Goal: Navigation & Orientation: Find specific page/section

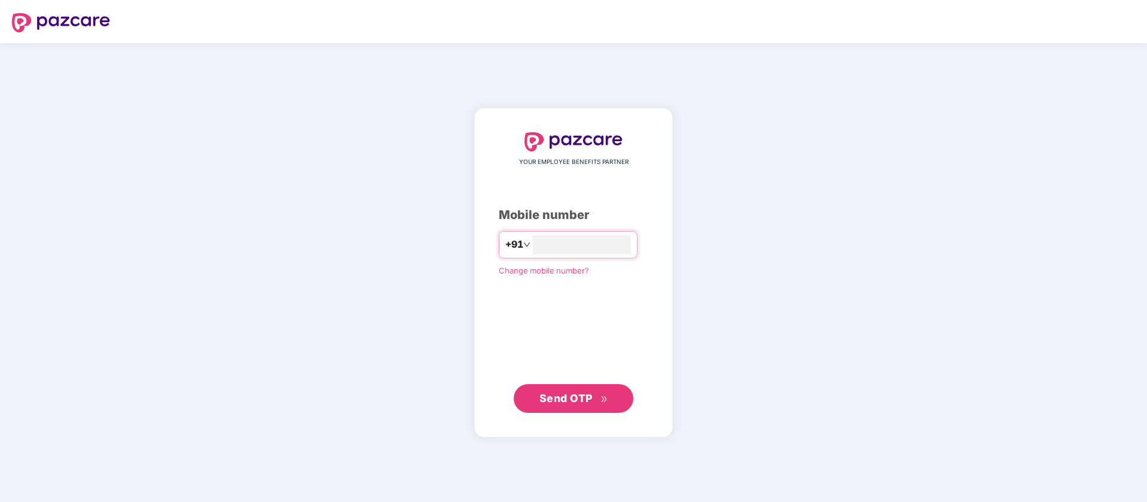
type input "**********"
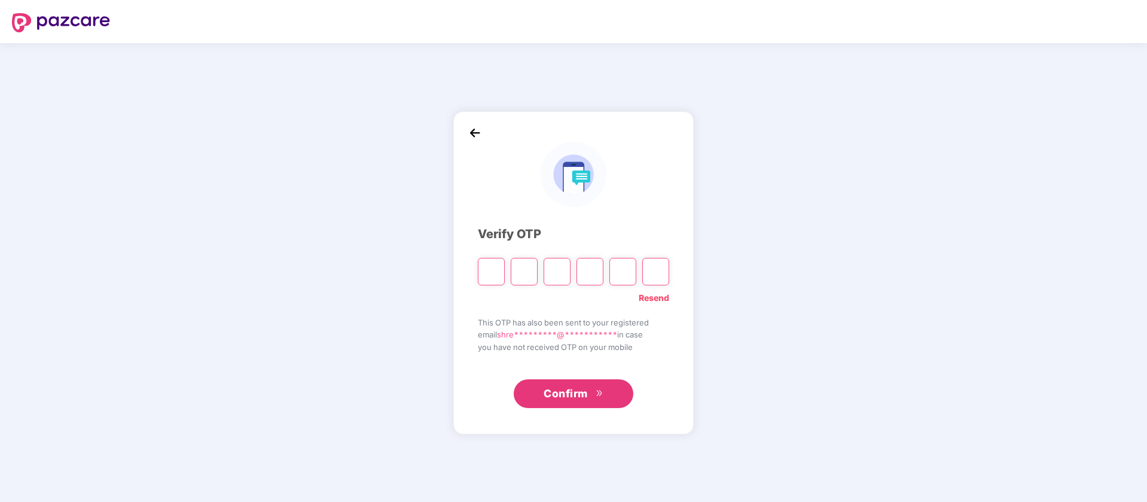
paste input "*"
type input "*"
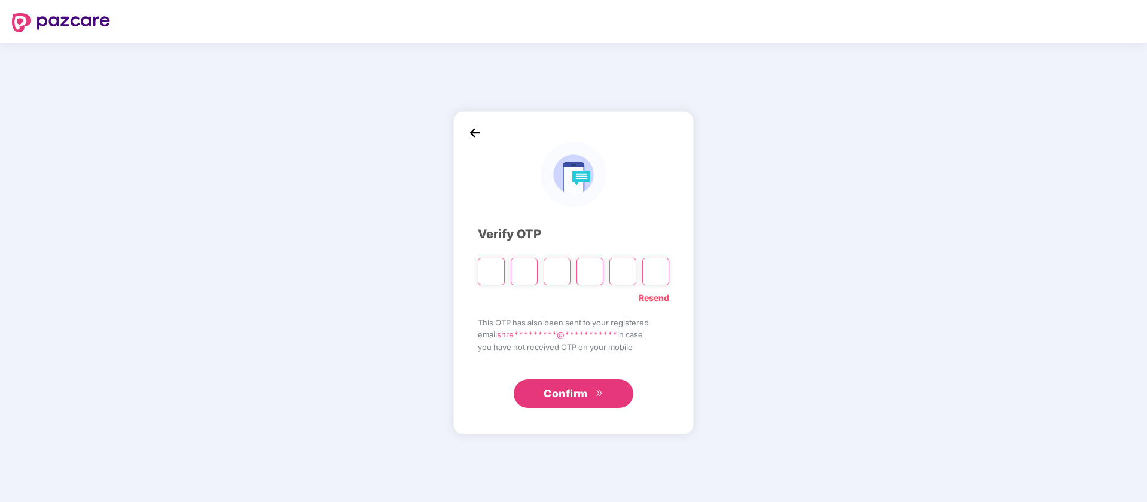
type input "*"
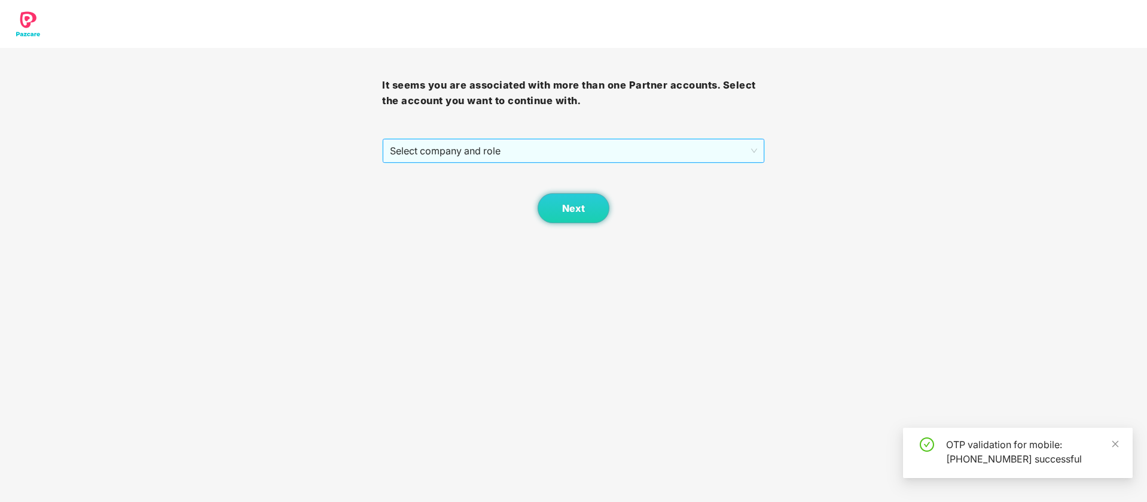
click at [525, 155] on span "Select company and role" at bounding box center [573, 150] width 367 height 23
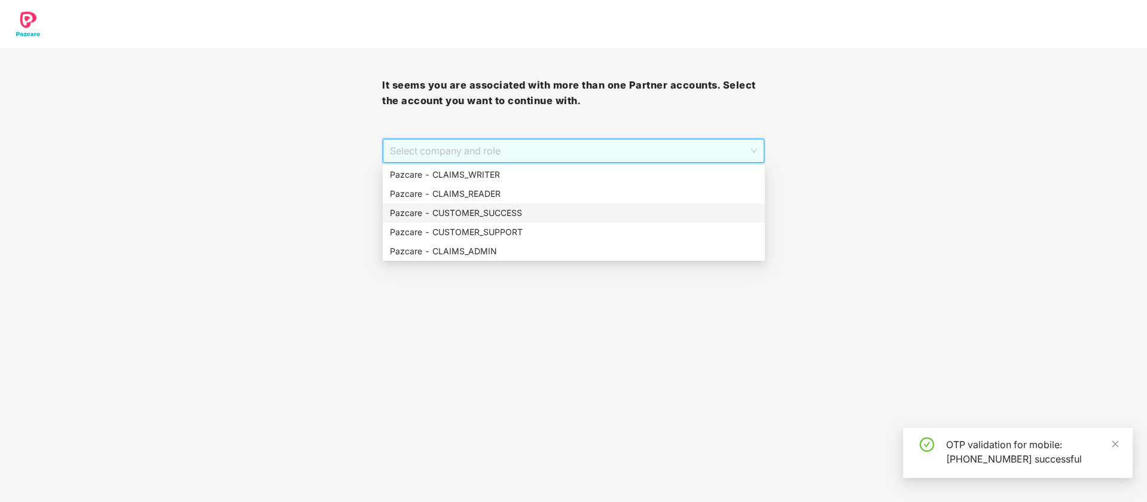
click at [528, 215] on div "Pazcare - CUSTOMER_SUCCESS" at bounding box center [574, 212] width 368 height 13
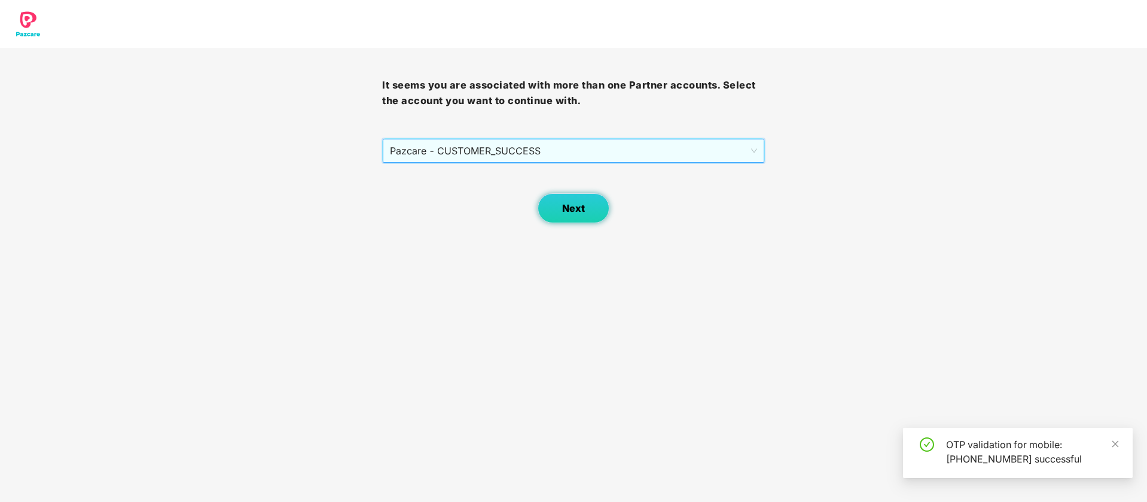
click at [569, 214] on span "Next" at bounding box center [573, 208] width 23 height 11
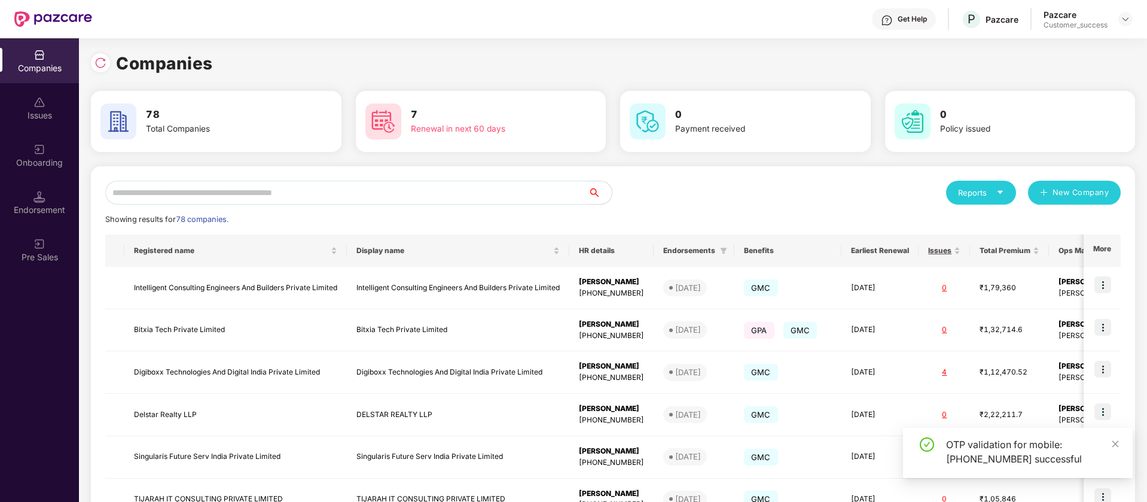
click at [254, 196] on input "text" at bounding box center [346, 193] width 483 height 24
click at [483, 181] on input "text" at bounding box center [346, 193] width 483 height 24
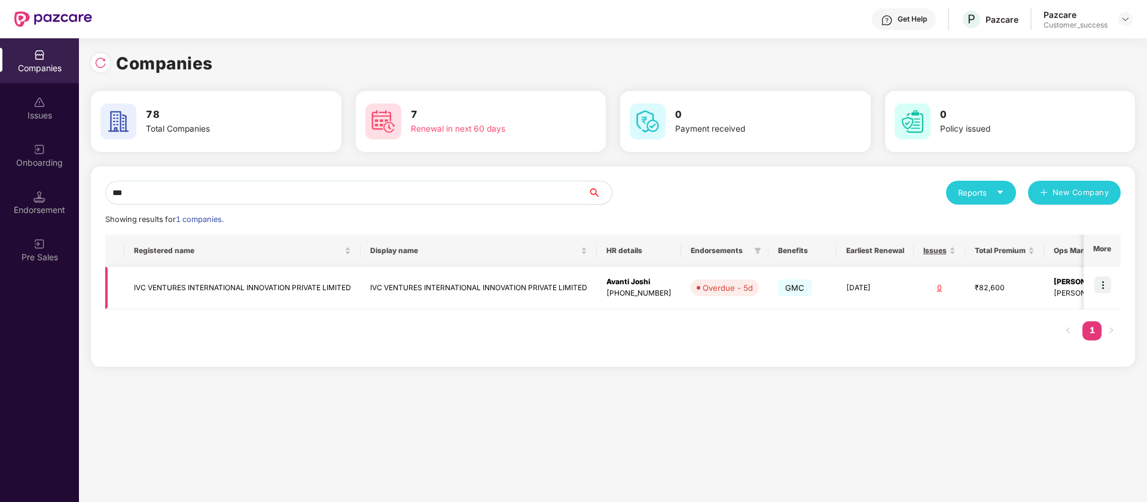
type input "***"
click at [1105, 282] on img at bounding box center [1103, 284] width 17 height 17
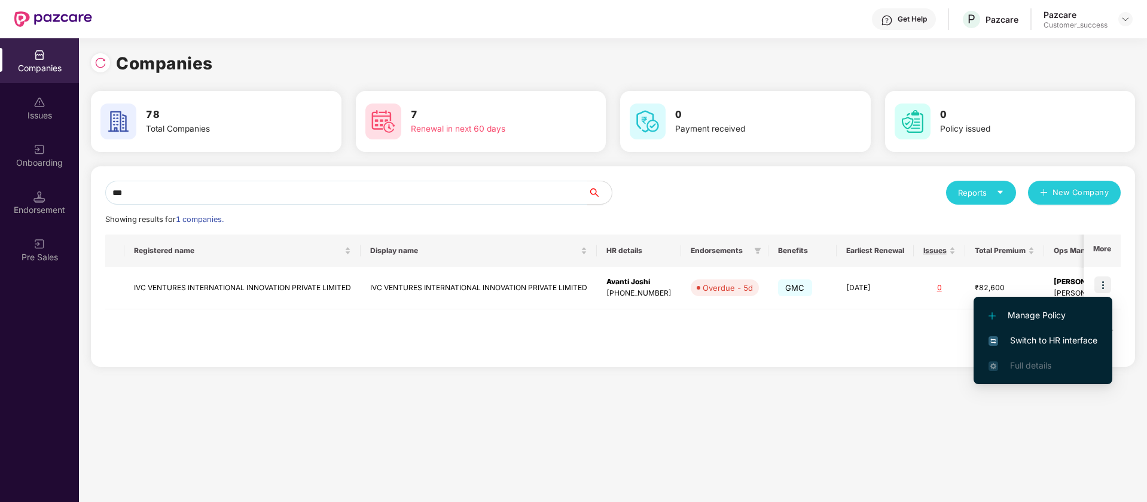
click at [1074, 344] on span "Switch to HR interface" at bounding box center [1043, 340] width 109 height 13
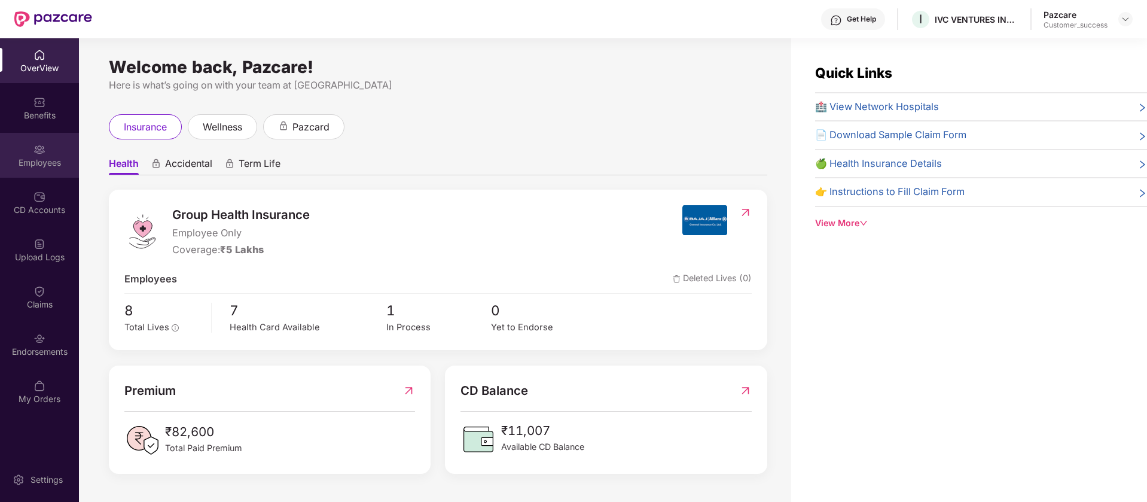
click at [4, 164] on div "Employees" at bounding box center [39, 163] width 79 height 12
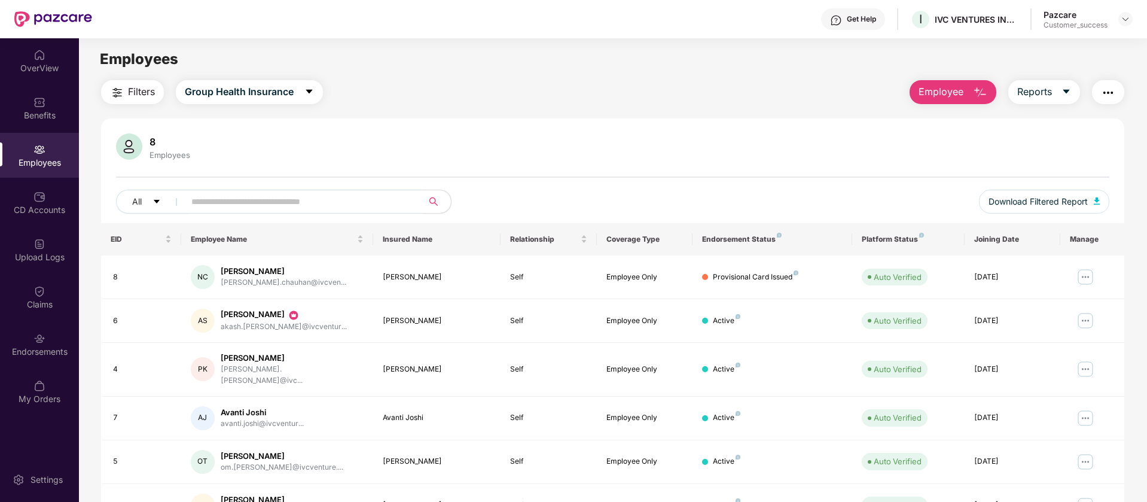
click at [280, 203] on input "text" at bounding box center [298, 202] width 215 height 18
click at [1129, 18] on img at bounding box center [1126, 19] width 10 height 10
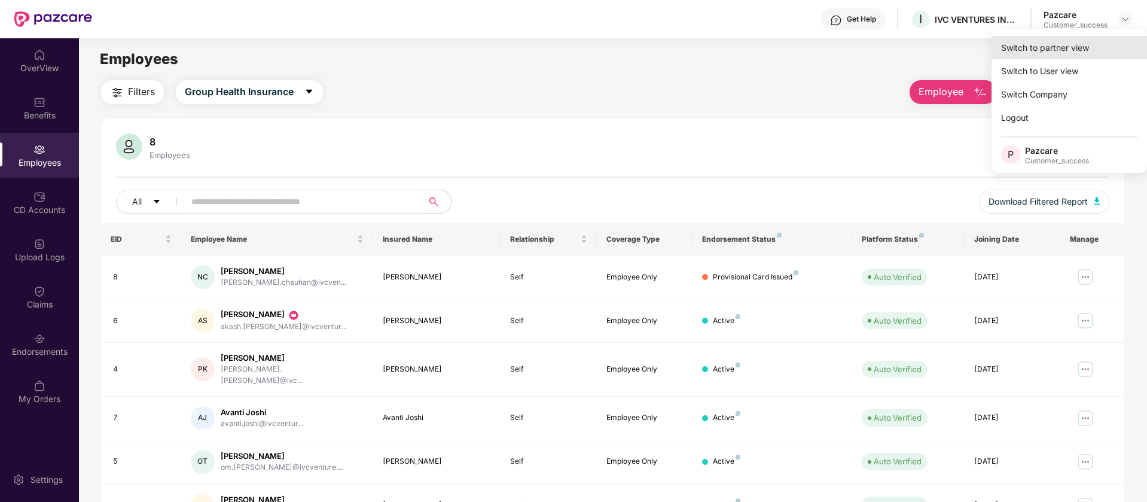
click at [1080, 53] on div "Switch to partner view" at bounding box center [1070, 47] width 156 height 23
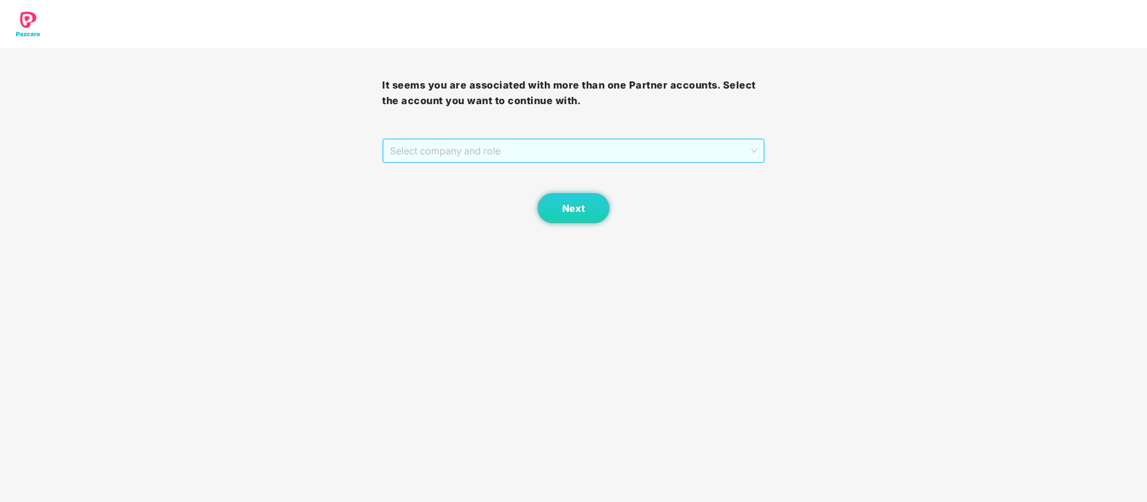
click at [745, 149] on span "Select company and role" at bounding box center [573, 150] width 367 height 23
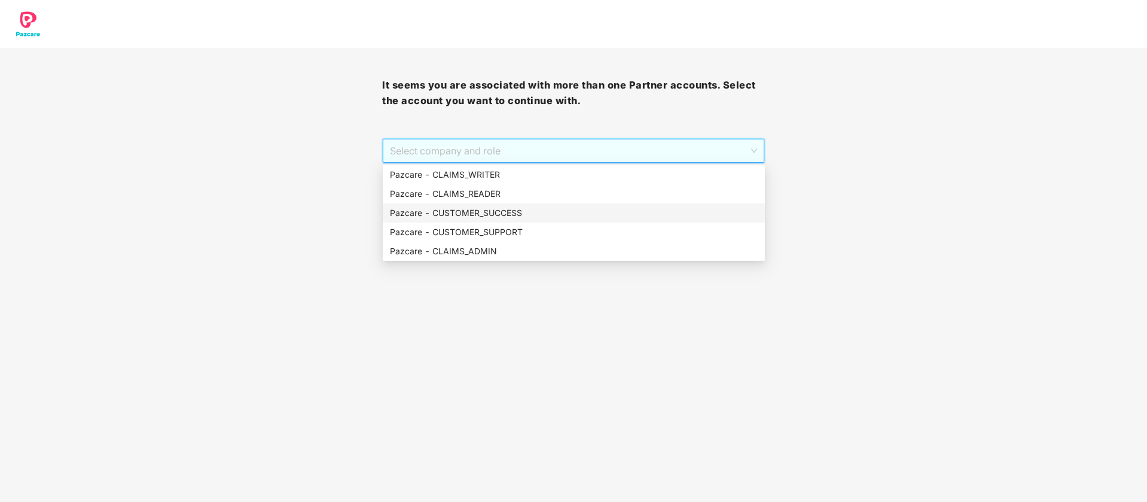
click at [634, 206] on div "Pazcare - CUSTOMER_SUCCESS" at bounding box center [574, 212] width 368 height 13
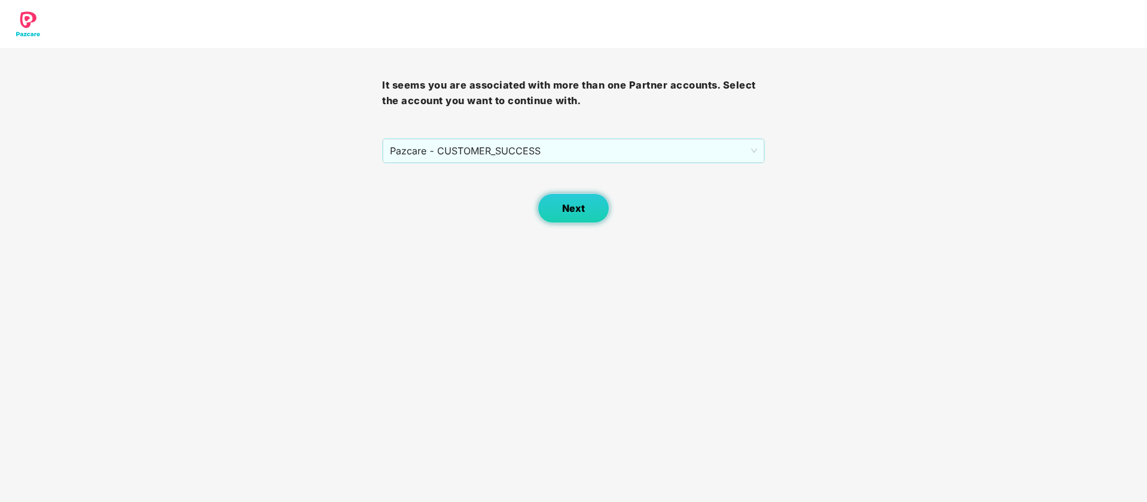
click at [579, 214] on button "Next" at bounding box center [574, 208] width 72 height 30
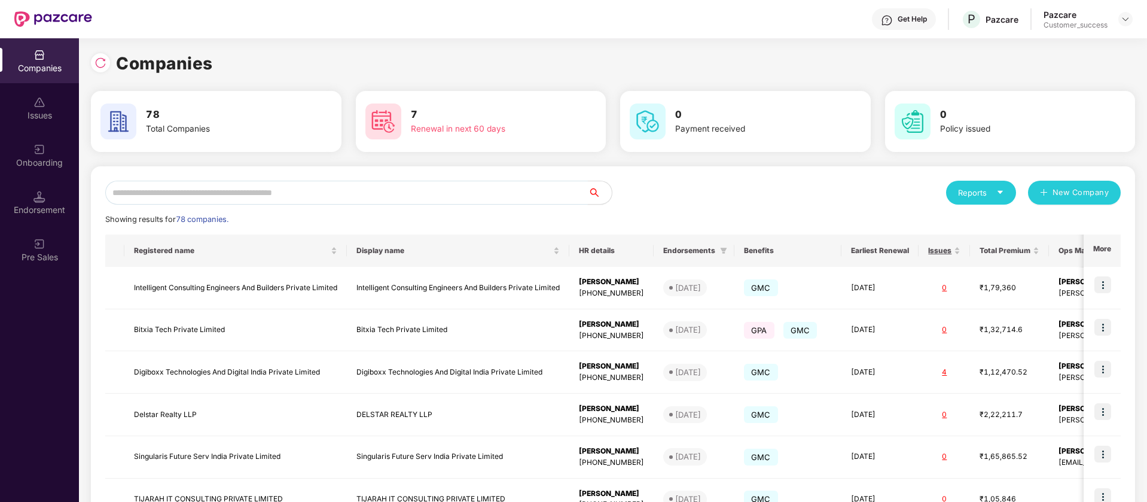
click at [384, 200] on input "text" at bounding box center [346, 193] width 483 height 24
paste input "**********"
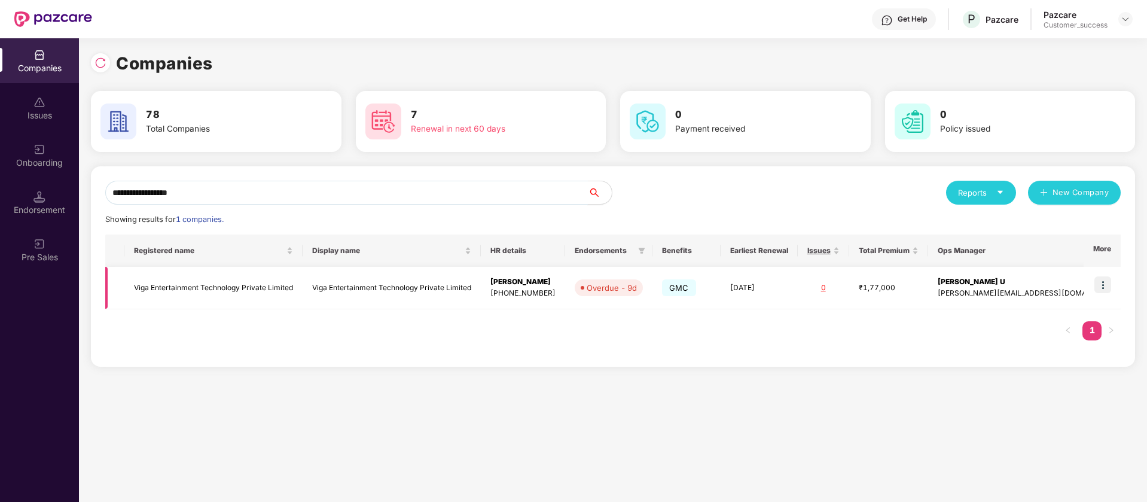
scroll to position [0, 1]
type input "**********"
click at [1104, 283] on img at bounding box center [1103, 284] width 17 height 17
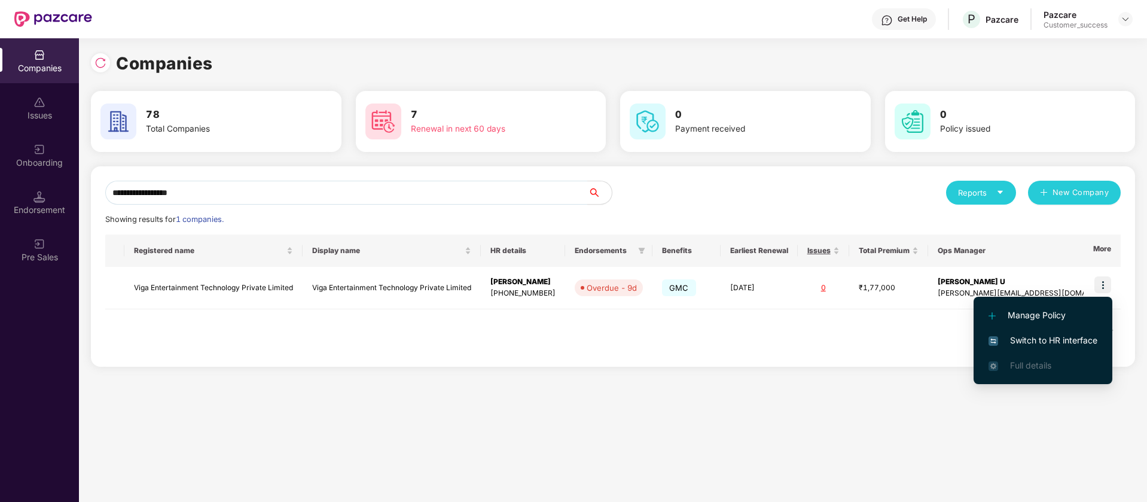
click at [1082, 338] on span "Switch to HR interface" at bounding box center [1043, 340] width 109 height 13
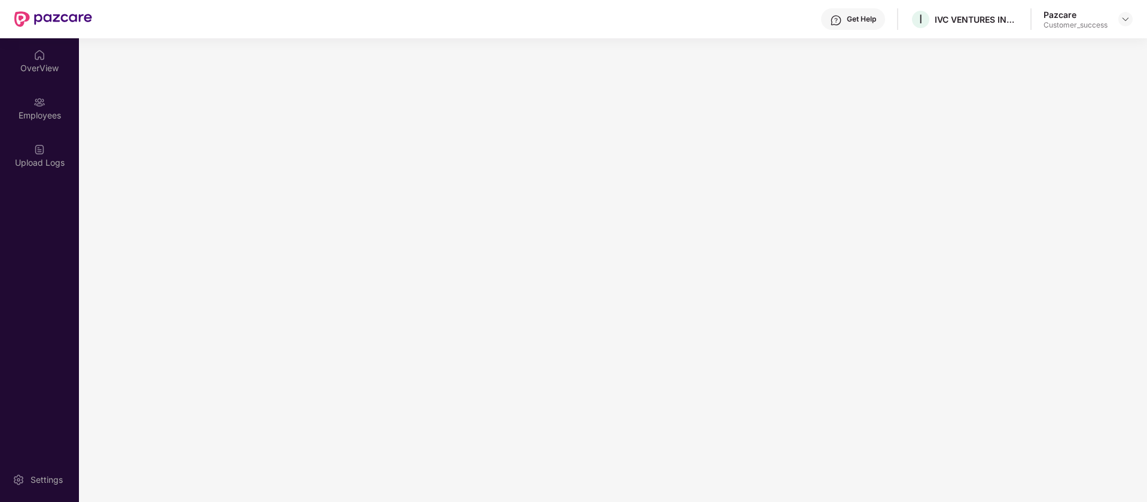
scroll to position [0, 0]
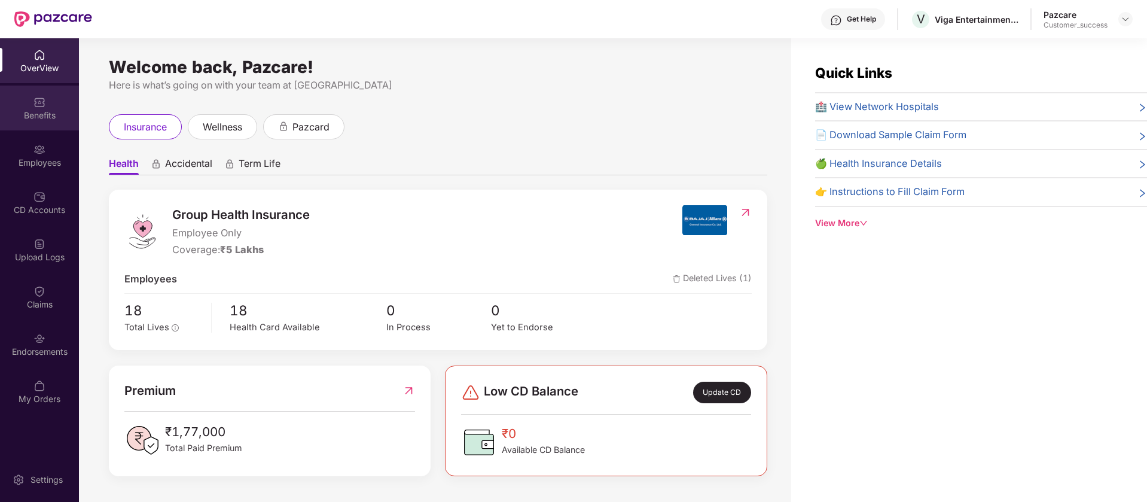
click at [23, 110] on div "Benefits" at bounding box center [39, 115] width 79 height 12
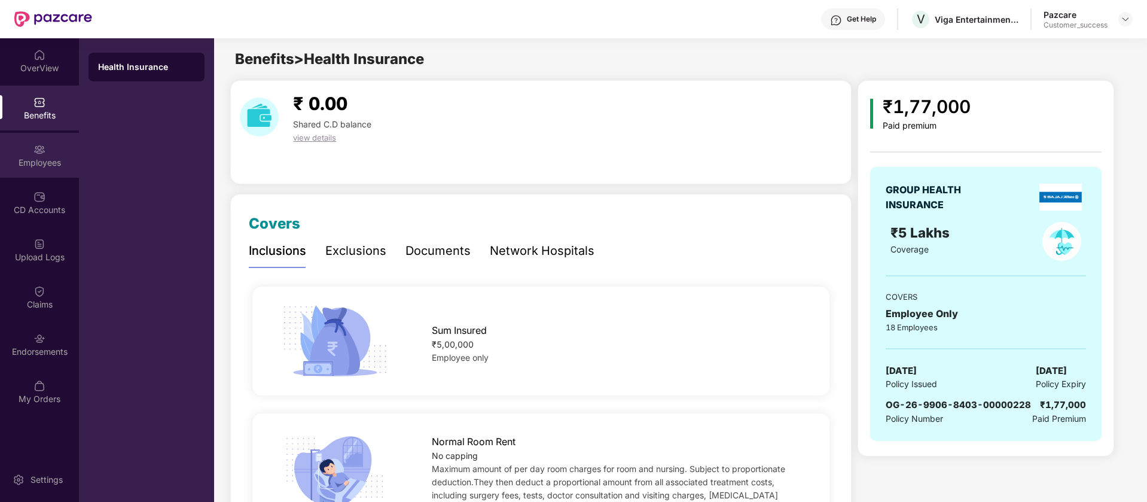
click at [56, 163] on div "Employees" at bounding box center [39, 163] width 79 height 12
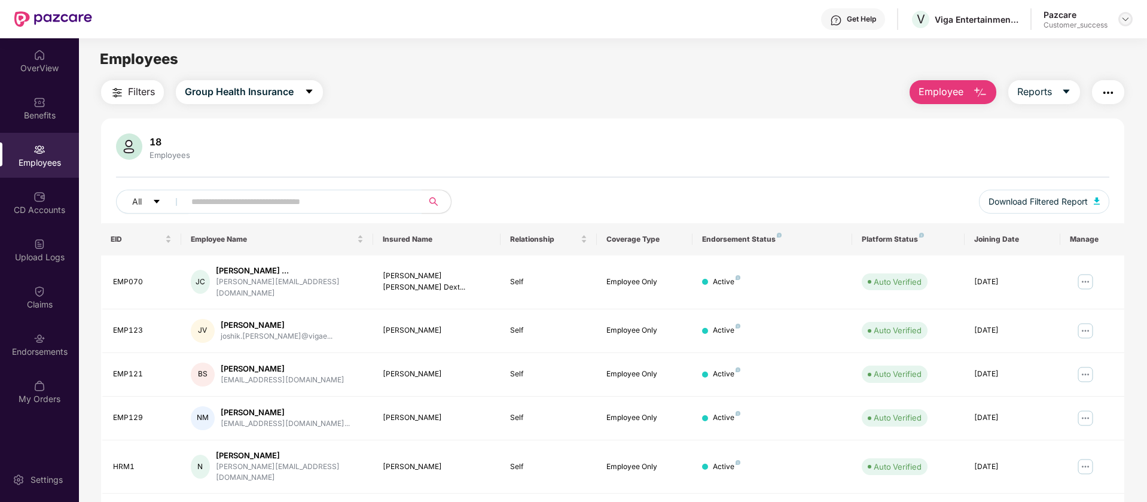
click at [1129, 16] on img at bounding box center [1126, 19] width 10 height 10
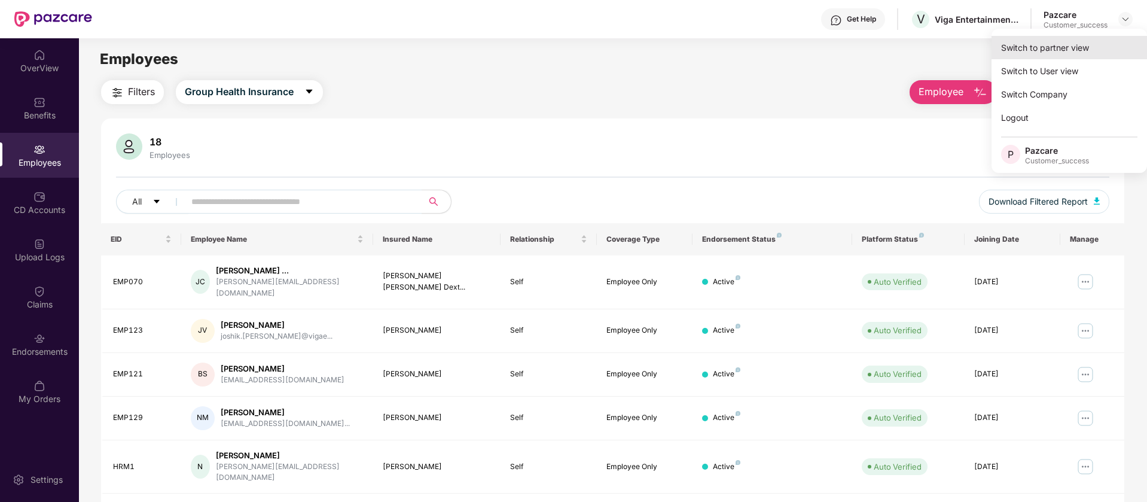
click at [1098, 48] on div "Switch to partner view" at bounding box center [1070, 47] width 156 height 23
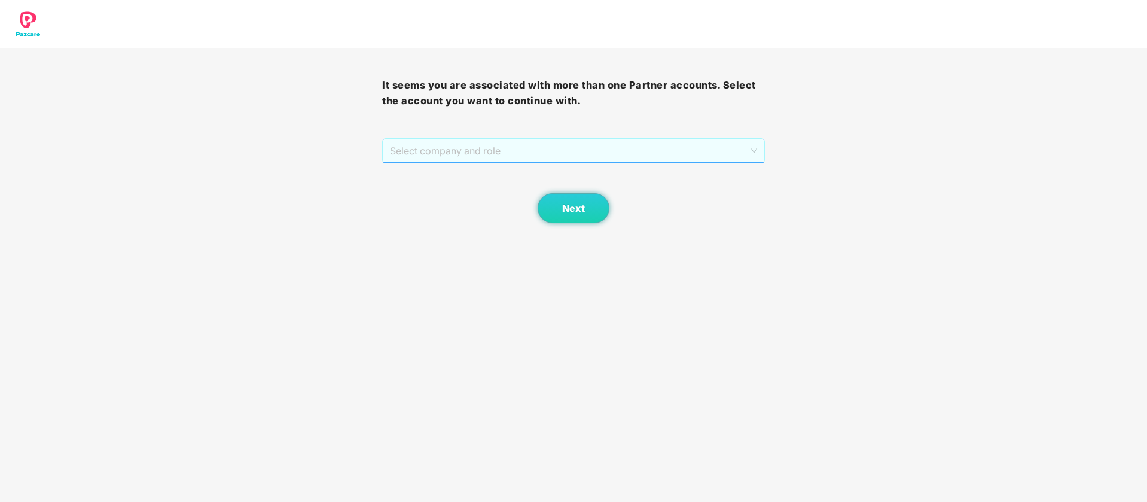
click at [558, 154] on span "Select company and role" at bounding box center [573, 150] width 367 height 23
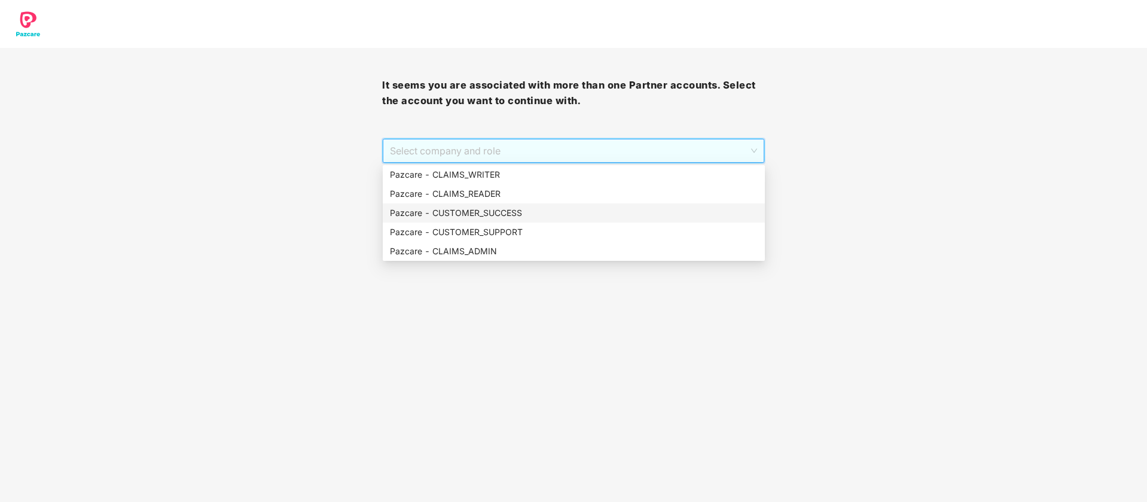
click at [526, 214] on div "Pazcare - CUSTOMER_SUCCESS" at bounding box center [574, 212] width 368 height 13
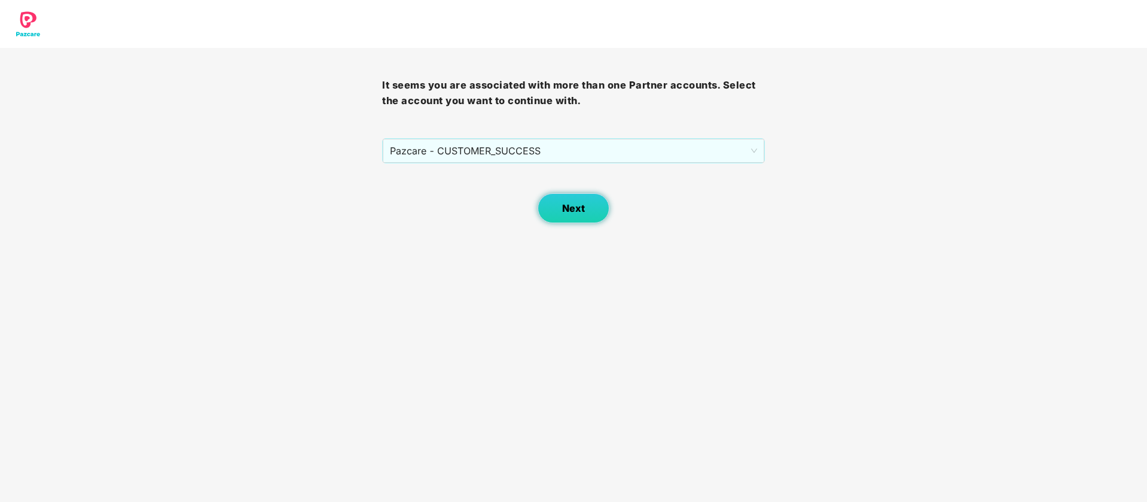
click at [575, 214] on button "Next" at bounding box center [574, 208] width 72 height 30
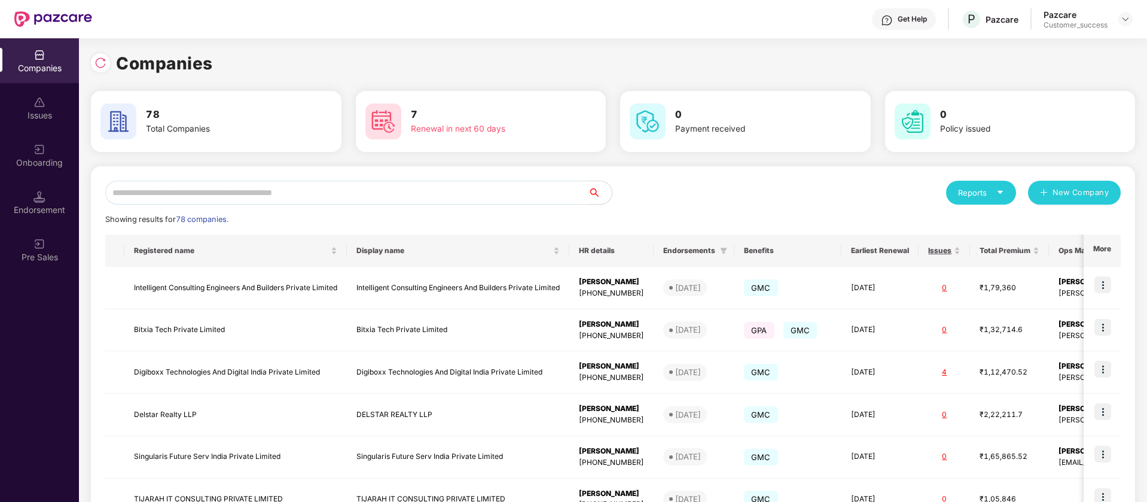
click at [407, 194] on input "text" at bounding box center [346, 193] width 483 height 24
paste input "**********"
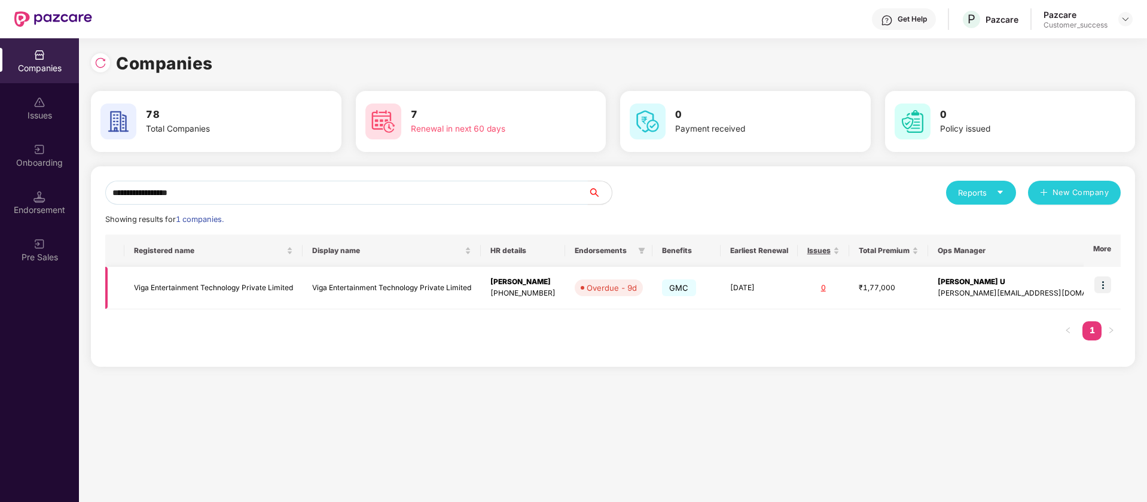
type input "**********"
click at [1105, 285] on img at bounding box center [1103, 284] width 17 height 17
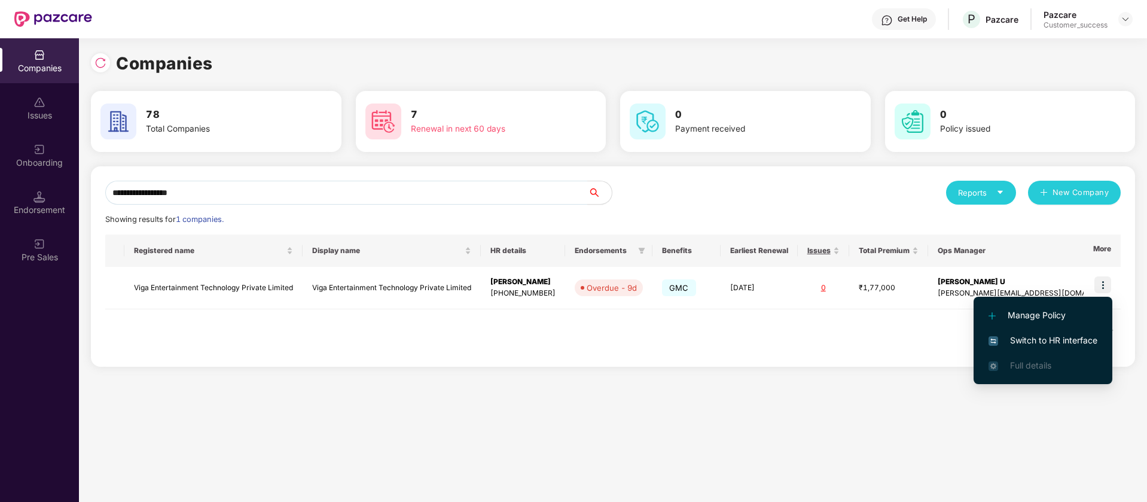
click at [1035, 344] on span "Switch to HR interface" at bounding box center [1043, 340] width 109 height 13
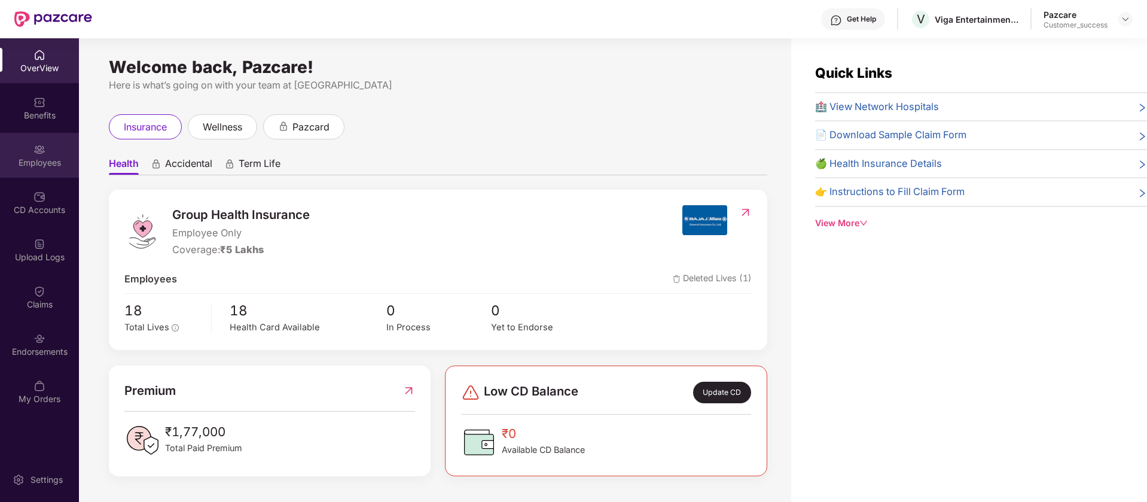
click at [29, 167] on div "Employees" at bounding box center [39, 163] width 79 height 12
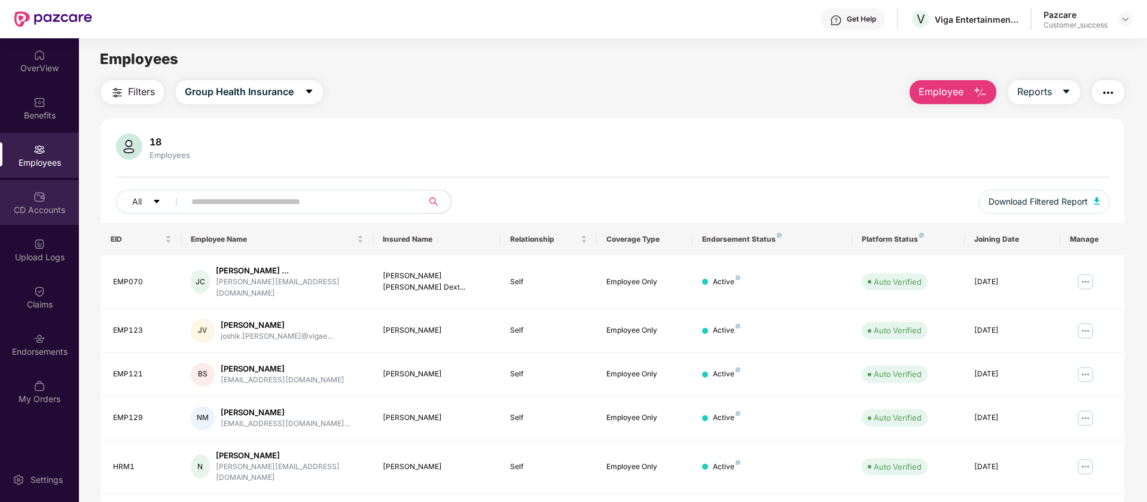
click at [38, 194] on img at bounding box center [40, 197] width 12 height 12
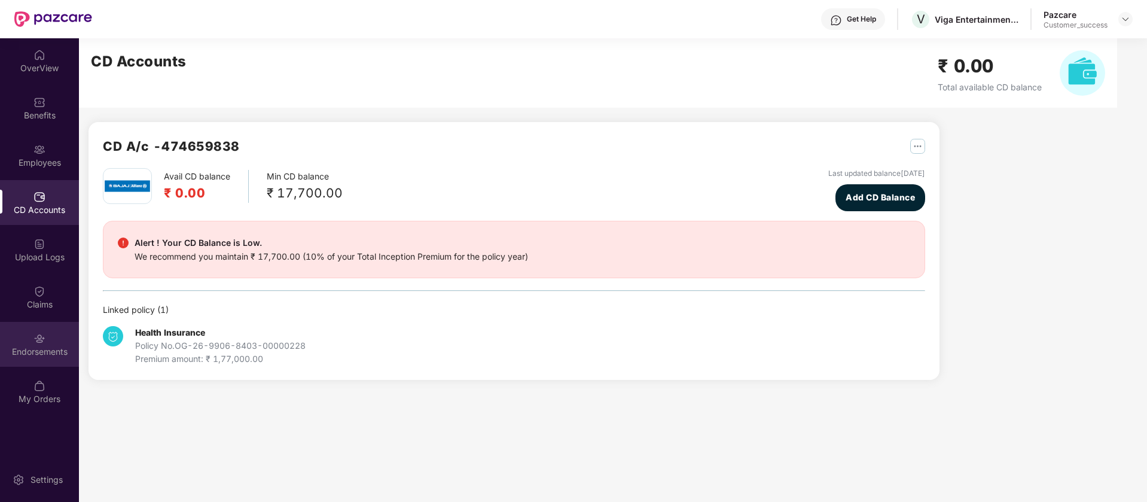
click at [41, 324] on div "Endorsements" at bounding box center [39, 344] width 79 height 45
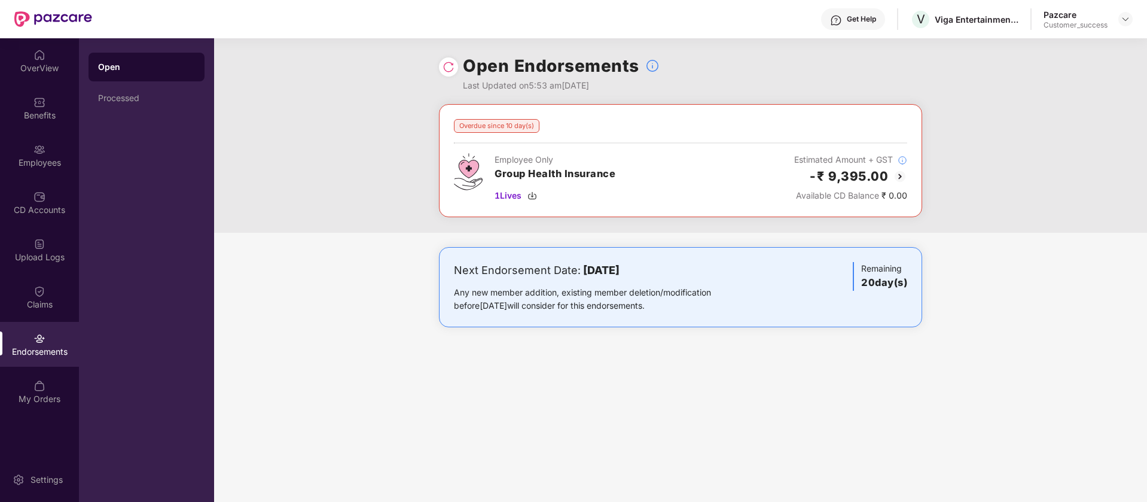
click at [447, 74] on div at bounding box center [448, 66] width 19 height 19
click at [446, 67] on img at bounding box center [449, 67] width 12 height 12
click at [898, 176] on img at bounding box center [900, 176] width 14 height 14
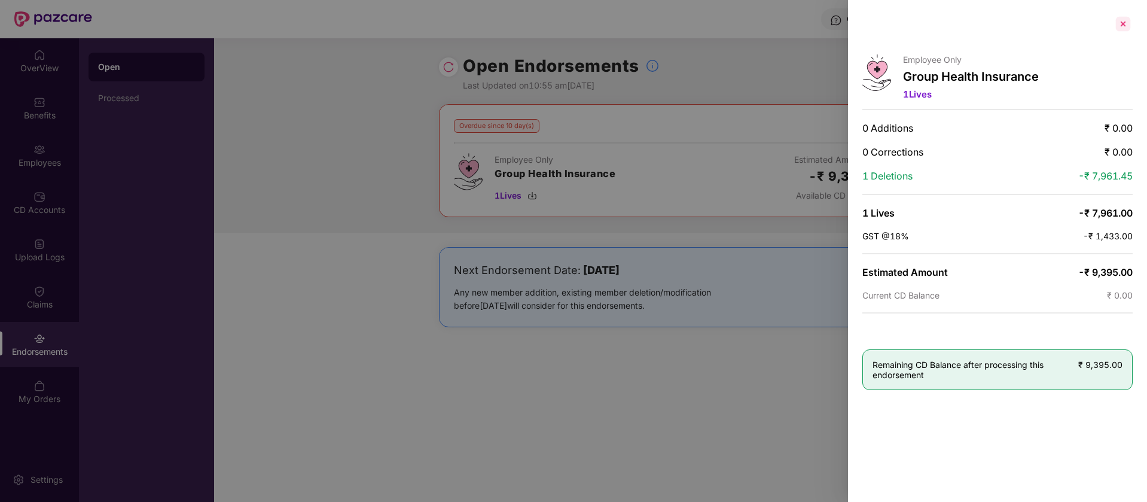
click at [1127, 22] on div at bounding box center [1123, 23] width 19 height 19
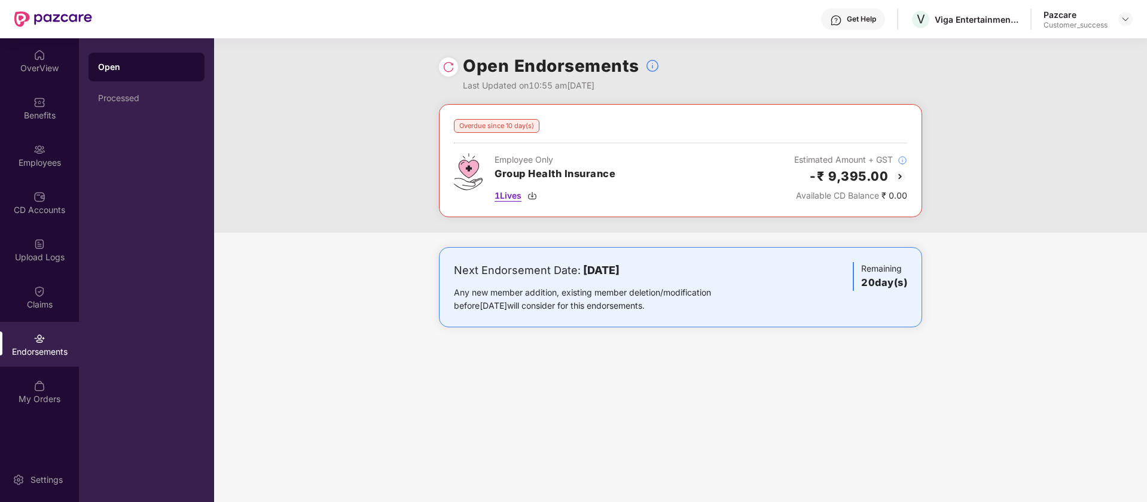
click at [535, 192] on img at bounding box center [533, 196] width 10 height 10
click at [405, 59] on div "Open Endorsements Last Updated on 10:55 am[DATE]" at bounding box center [680, 71] width 933 height 66
click at [1130, 12] on div at bounding box center [1126, 19] width 14 height 14
click at [1126, 20] on img at bounding box center [1126, 19] width 10 height 10
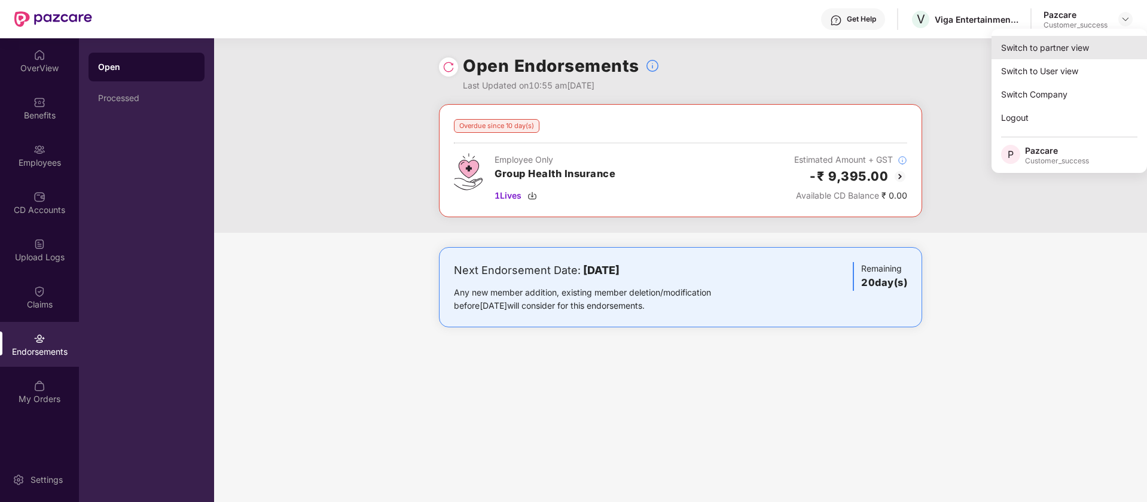
click at [1068, 47] on div "Switch to partner view" at bounding box center [1070, 47] width 156 height 23
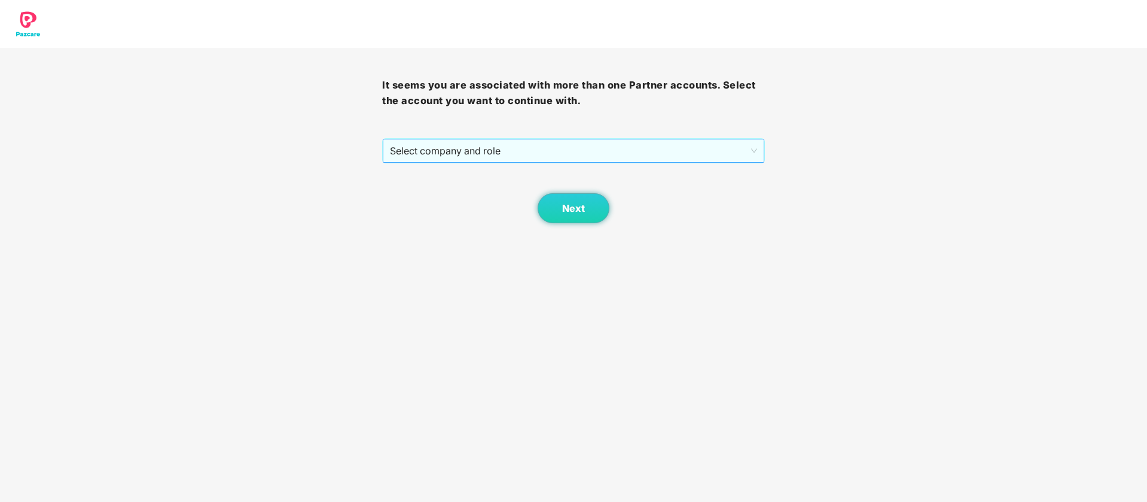
click at [717, 156] on span "Select company and role" at bounding box center [573, 150] width 367 height 23
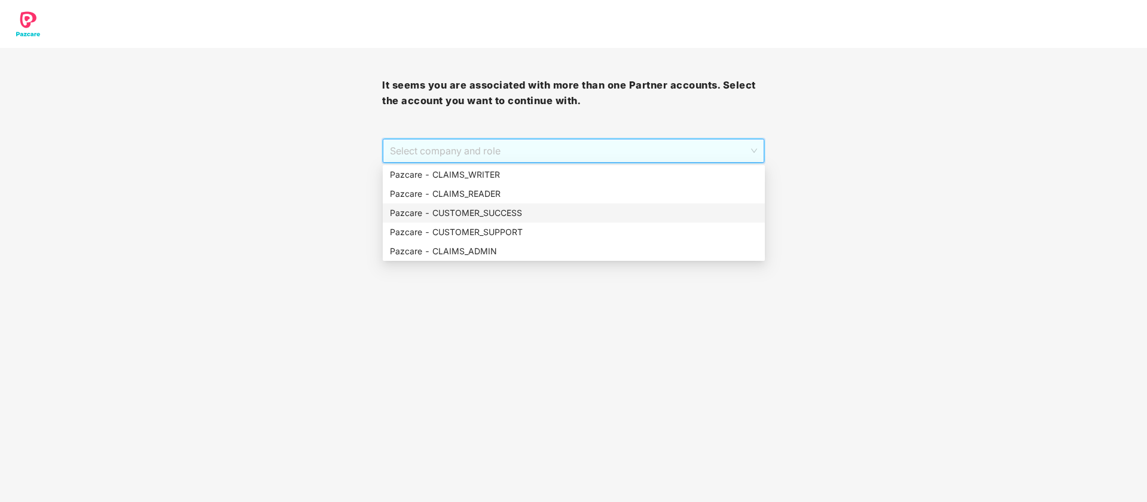
click at [562, 212] on div "Pazcare - CUSTOMER_SUCCESS" at bounding box center [574, 212] width 368 height 13
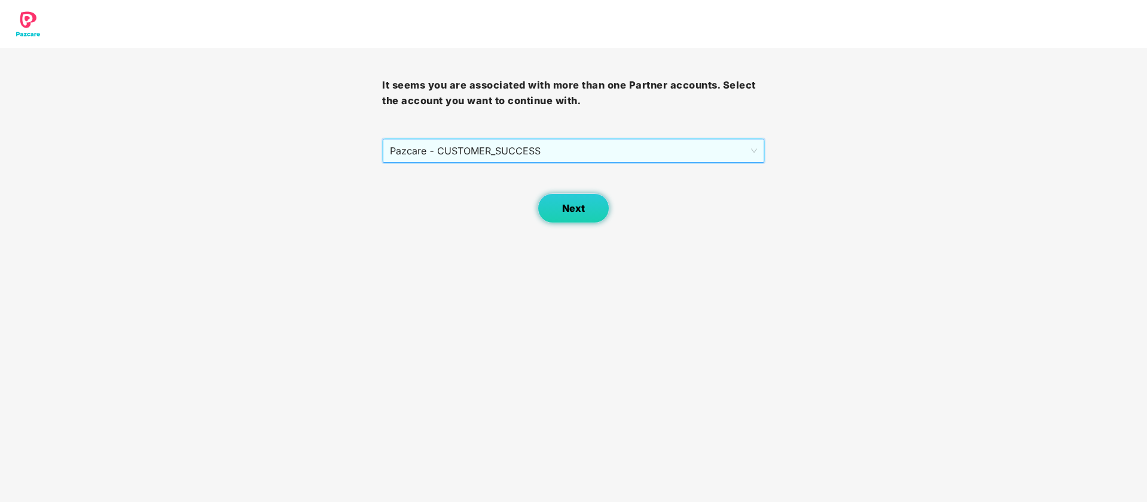
click at [586, 212] on button "Next" at bounding box center [574, 208] width 72 height 30
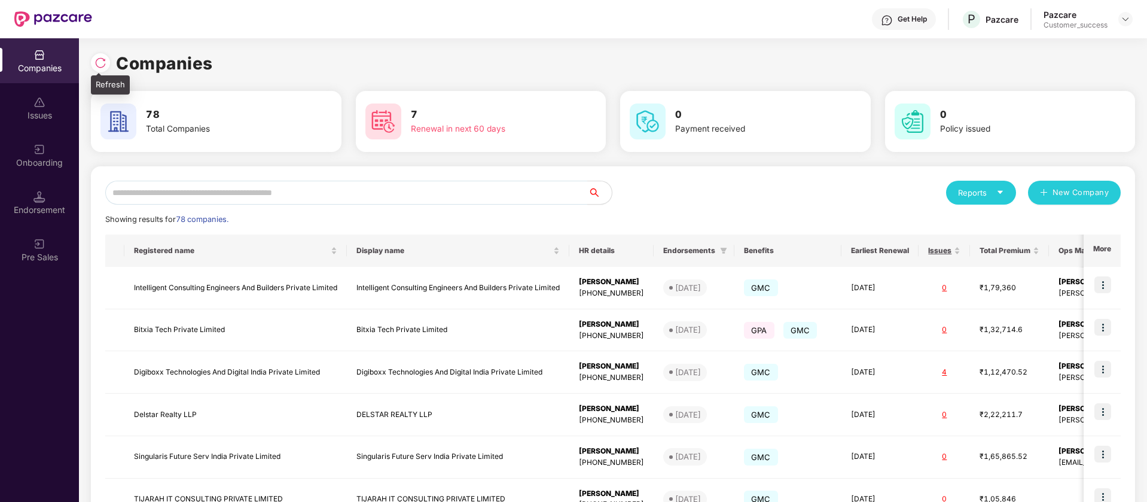
click at [108, 66] on div at bounding box center [100, 62] width 19 height 19
